Goal: Transaction & Acquisition: Obtain resource

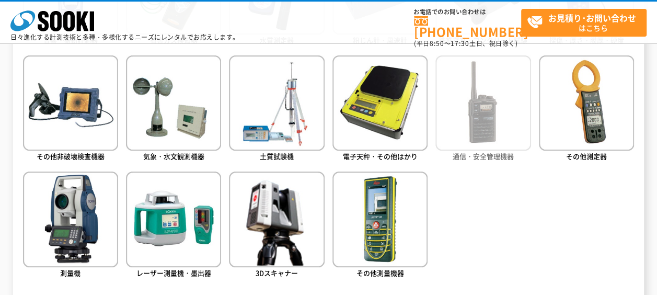
scroll to position [575, 0]
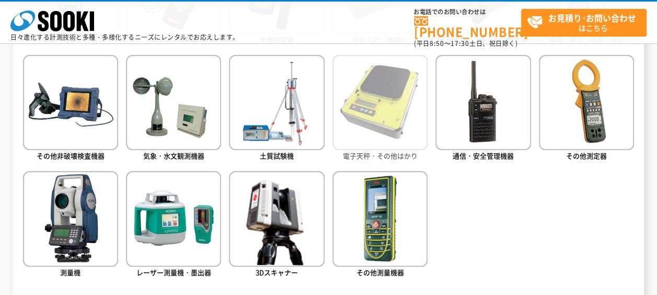
click at [407, 139] on img at bounding box center [379, 102] width 95 height 95
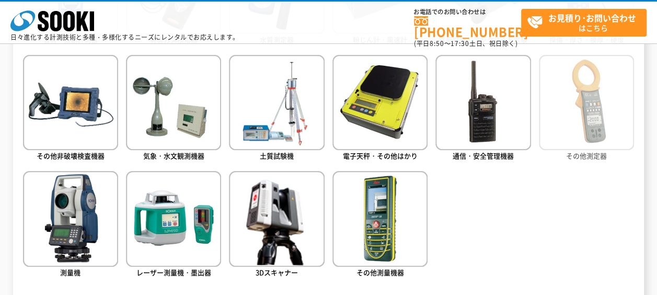
click at [573, 142] on img at bounding box center [586, 102] width 95 height 95
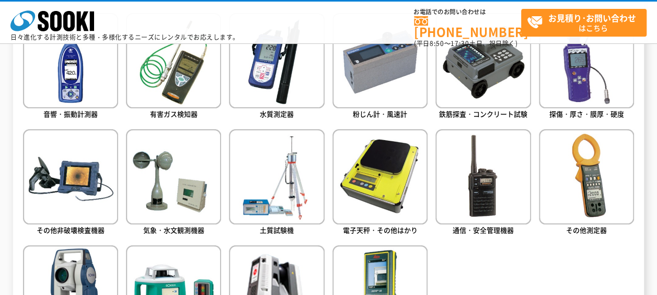
scroll to position [522, 0]
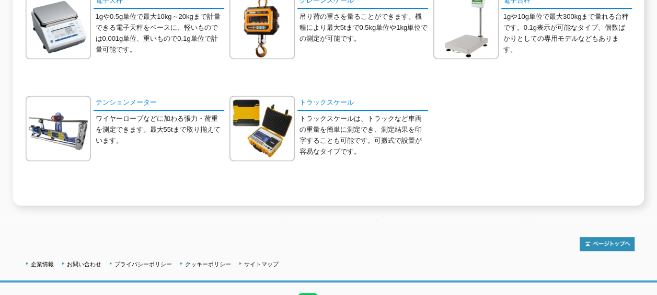
scroll to position [124, 0]
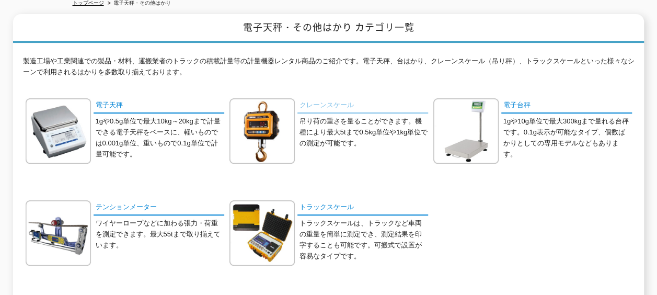
click at [337, 98] on link "クレーンスケール" at bounding box center [362, 105] width 131 height 15
click at [122, 200] on link "テンションメーター" at bounding box center [159, 207] width 131 height 15
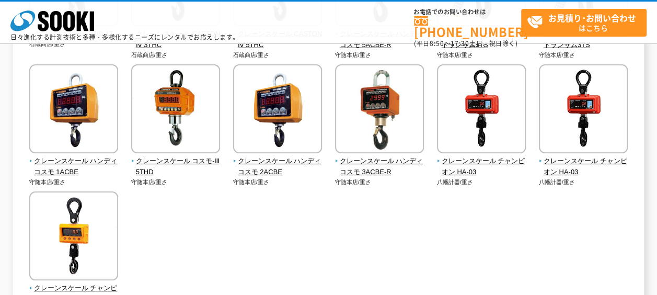
scroll to position [470, 0]
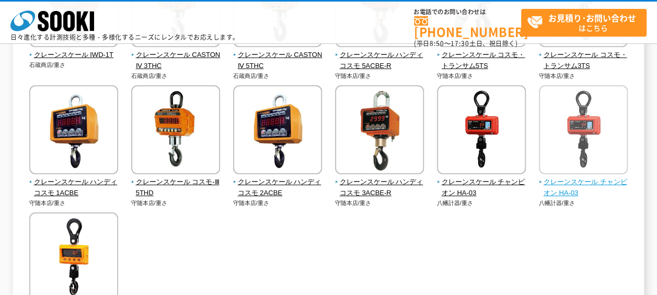
click at [564, 182] on span "クレーンスケール チャンピオン HA-03" at bounding box center [583, 188] width 89 height 22
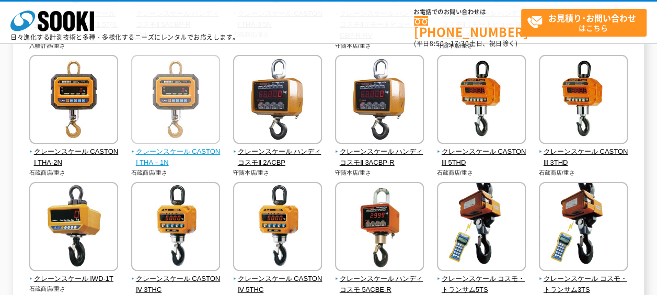
scroll to position [209, 0]
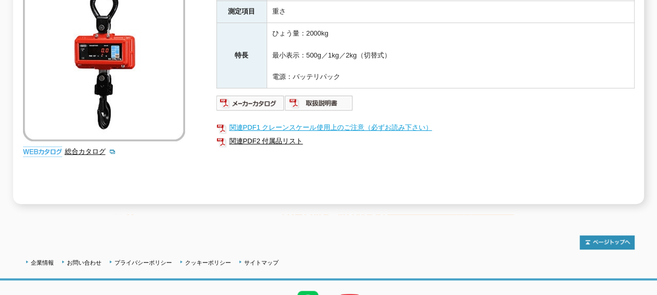
scroll to position [161, 0]
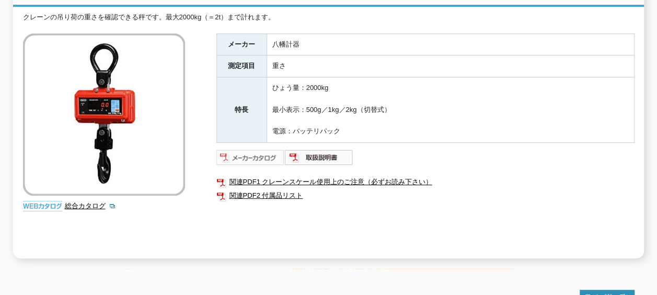
click at [259, 150] on img at bounding box center [250, 157] width 68 height 17
drag, startPoint x: 376, startPoint y: 225, endPoint x: 364, endPoint y: 214, distance: 16.3
click at [376, 224] on div "メーカー 八幡計器 測定項目 重さ 特長 ひょう量：2000kg 最小表示：500g／1kg／2kg（切替式） 電源：バッテリパック 関連PDF1 クレーンス…" at bounding box center [425, 145] width 418 height 225
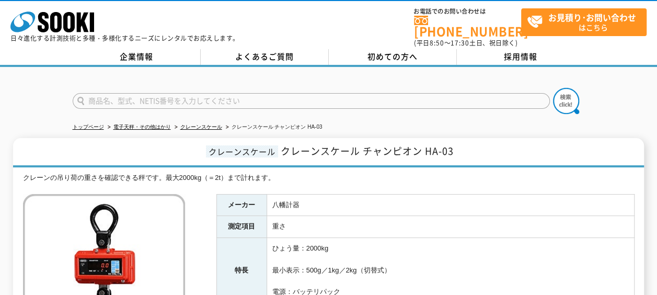
scroll to position [0, 0]
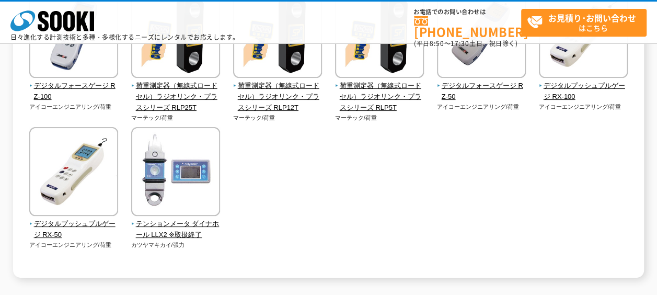
scroll to position [313, 0]
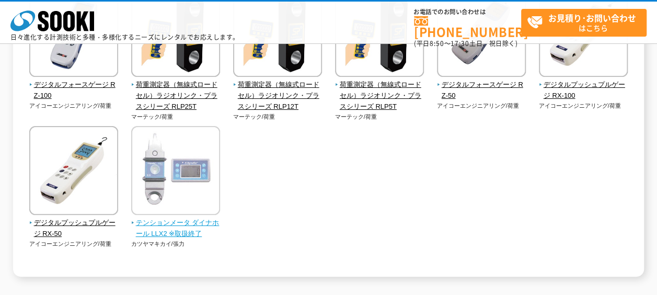
click at [185, 220] on span "テンションメータ ダイナホール LLX2 ※取扱終了" at bounding box center [175, 228] width 89 height 22
click at [183, 220] on span "テンションメータ ダイナホール LLX2 ※取扱終了" at bounding box center [175, 228] width 89 height 22
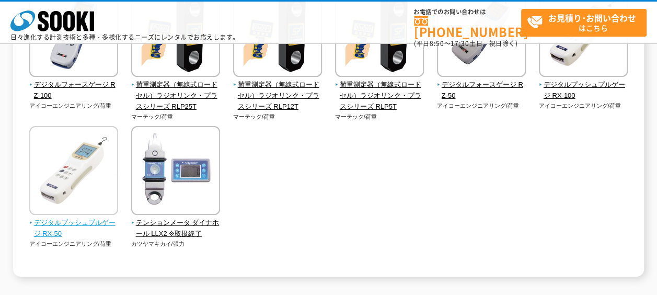
click at [59, 223] on span "デジタルプッシュプルゲージ RX-50" at bounding box center [73, 228] width 89 height 22
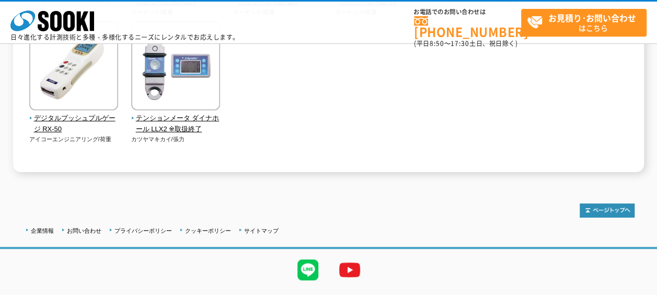
scroll to position [261, 0]
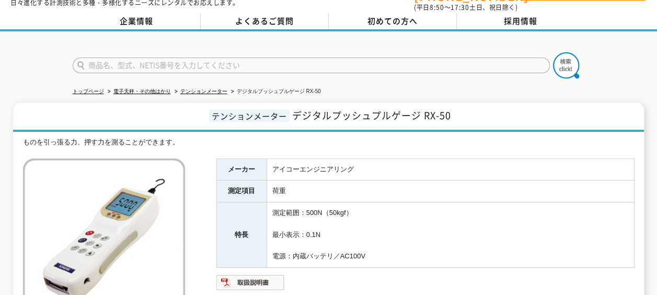
scroll to position [52, 0]
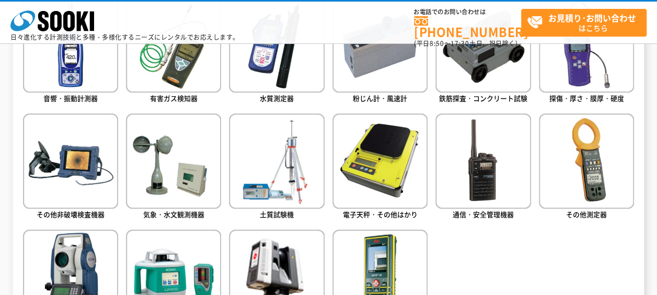
scroll to position [575, 0]
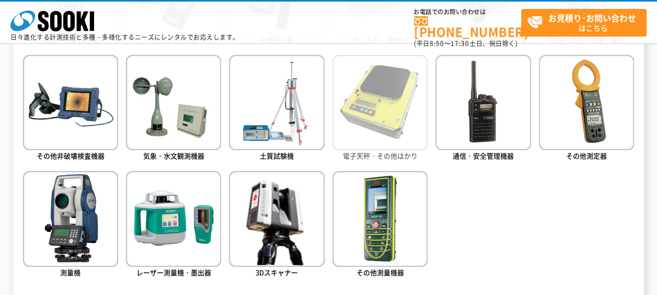
click at [367, 146] on img at bounding box center [379, 102] width 95 height 95
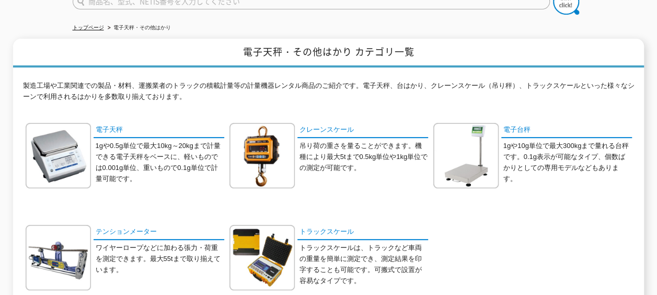
scroll to position [157, 0]
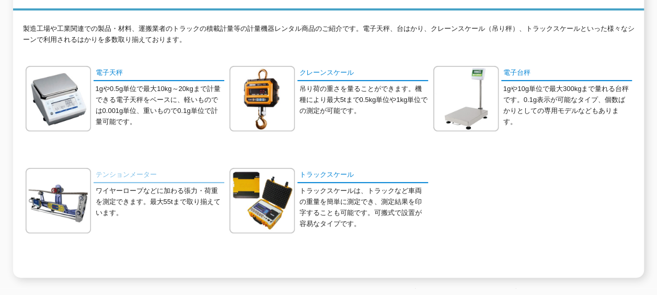
click at [127, 168] on link "テンションメーター" at bounding box center [159, 175] width 131 height 15
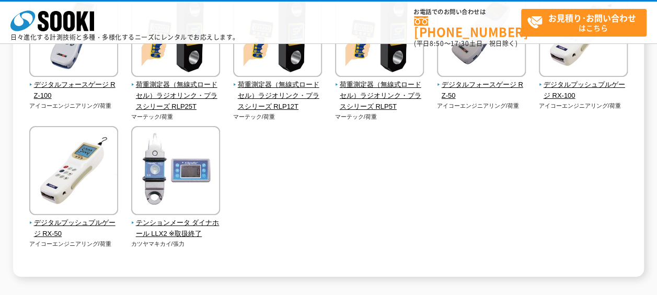
scroll to position [261, 0]
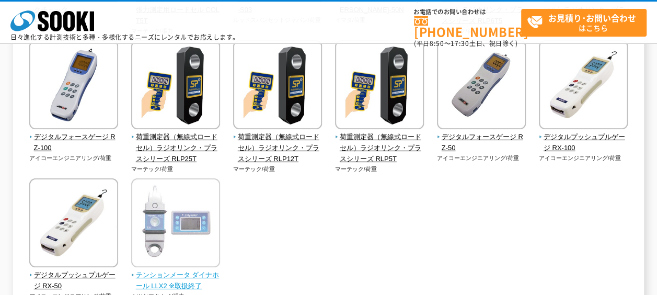
click at [173, 276] on span "テンションメータ ダイナホール LLX2 ※取扱終了" at bounding box center [175, 281] width 89 height 22
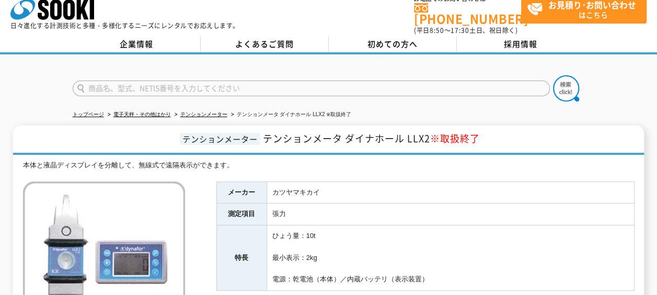
scroll to position [104, 0]
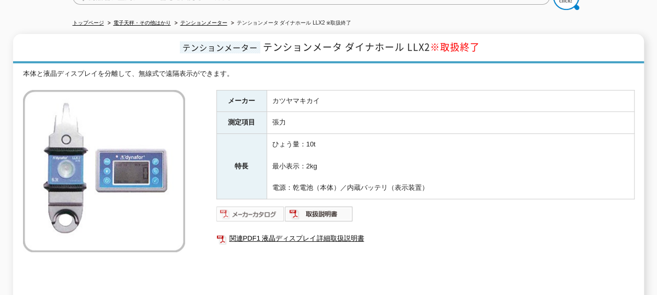
click at [253, 207] on img at bounding box center [250, 213] width 68 height 17
click at [331, 205] on img at bounding box center [319, 213] width 68 height 17
click at [309, 269] on div "メーカー カツヤマキカイ 測定項目 張力 特長 ひょう量：10t 最小表示：2kg 電源：乾電池（本体）／内蔵バッテリ（表示装置） 関連PDF1 液晶ディスプ…" at bounding box center [425, 202] width 418 height 225
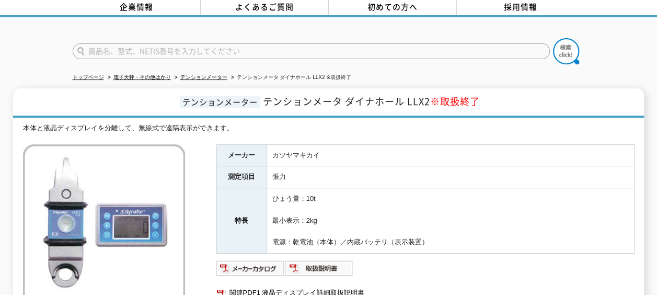
scroll to position [0, 0]
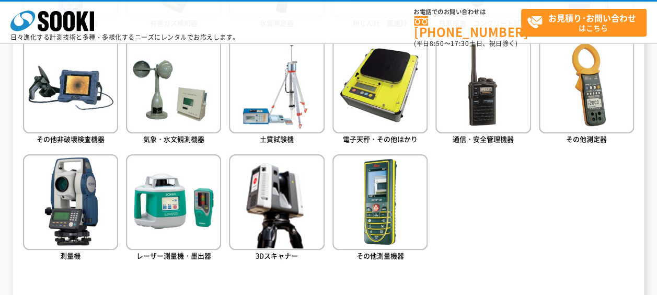
scroll to position [575, 0]
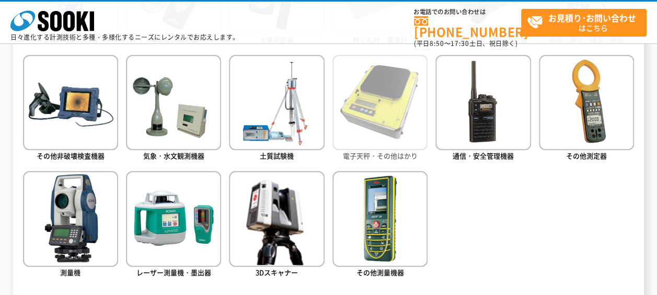
click at [385, 112] on img at bounding box center [379, 102] width 95 height 95
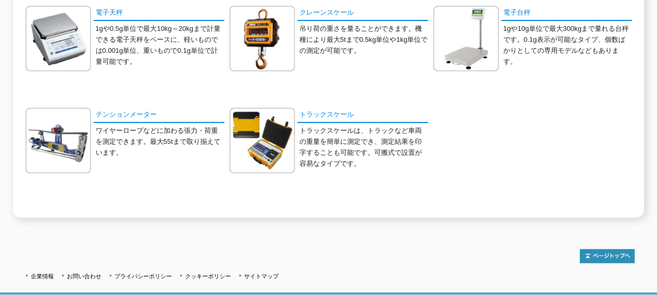
scroll to position [261, 0]
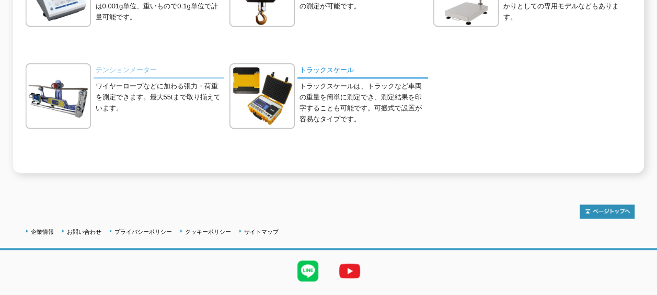
click at [114, 65] on link "テンションメーター" at bounding box center [159, 70] width 131 height 15
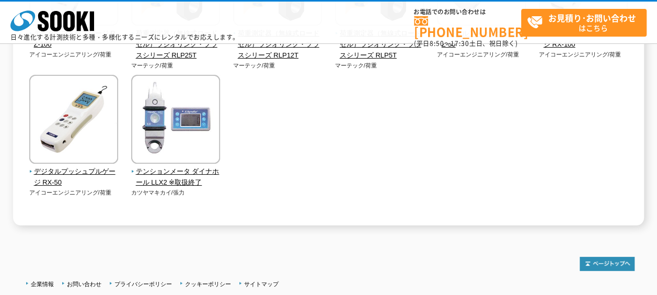
scroll to position [366, 0]
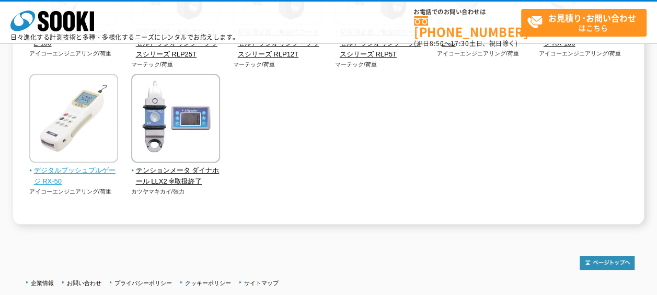
click at [94, 171] on span "デジタルプッシュプルゲージ RX-50" at bounding box center [73, 176] width 89 height 22
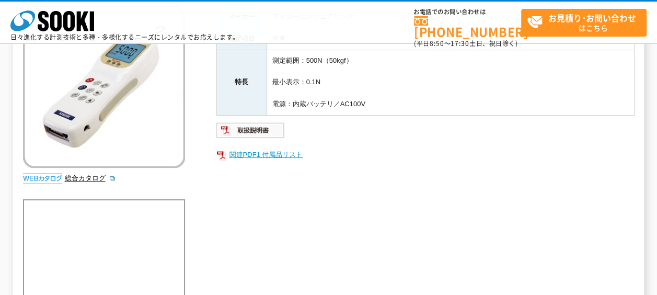
scroll to position [157, 0]
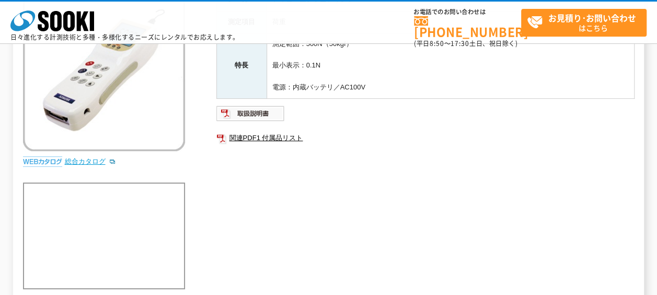
click at [91, 160] on link "総合カタログ" at bounding box center [90, 161] width 51 height 8
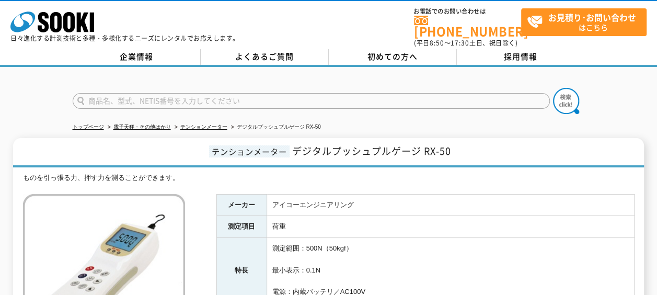
scroll to position [0, 0]
